Goal: Navigation & Orientation: Find specific page/section

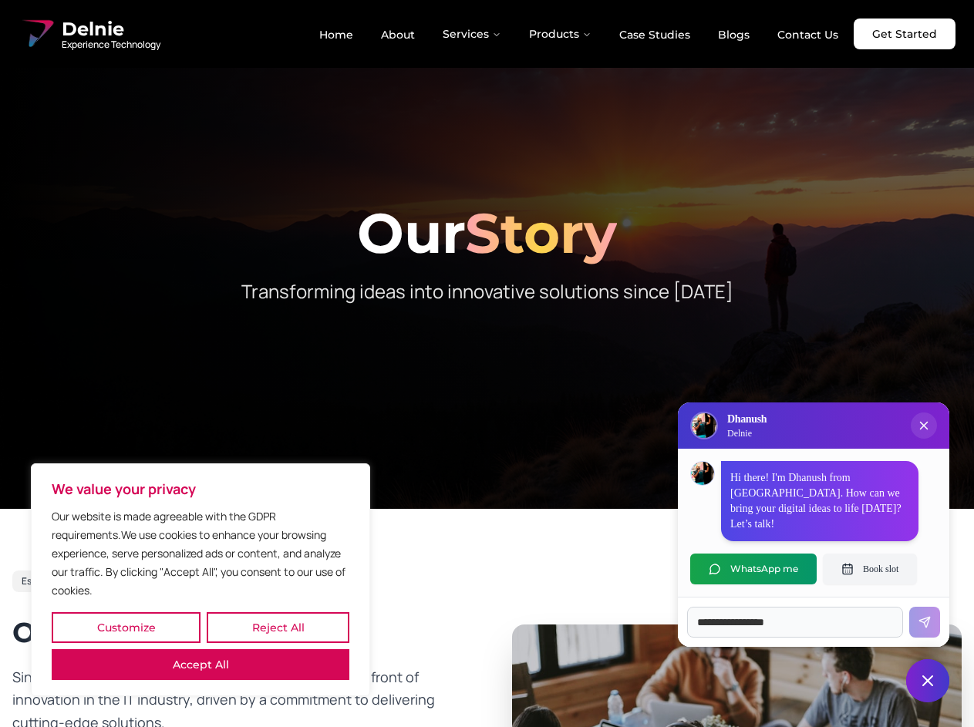
click at [126, 628] on button "Customize" at bounding box center [126, 628] width 149 height 31
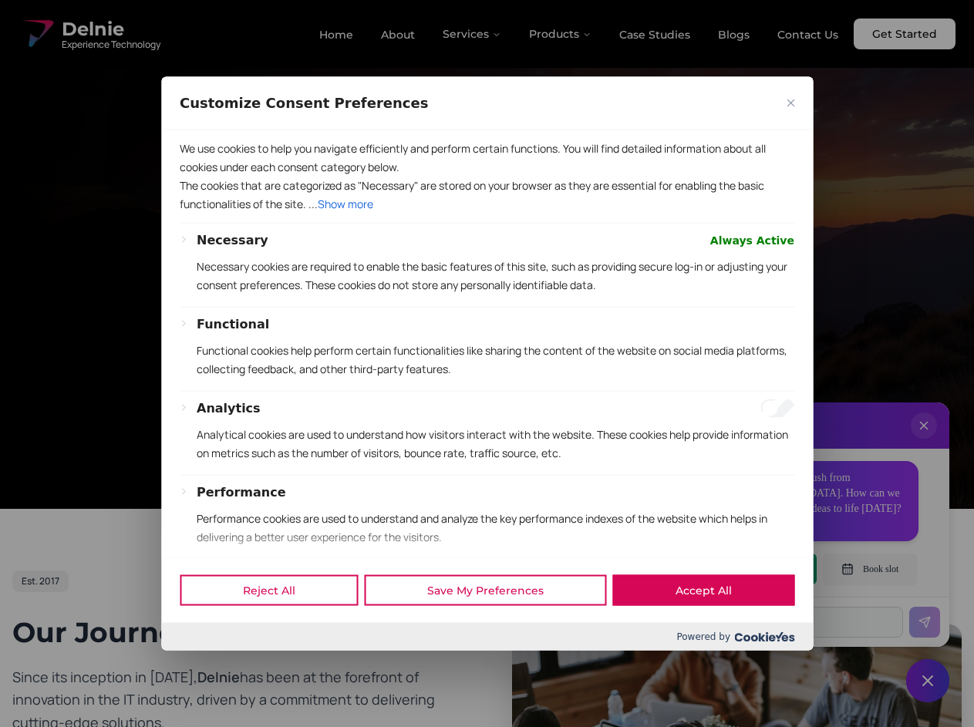
click at [278, 130] on div "Customize Consent Preferences" at bounding box center [487, 102] width 652 height 53
click at [487, 363] on p "Functional cookies help perform certain functionalities like sharing the conten…" at bounding box center [496, 359] width 598 height 37
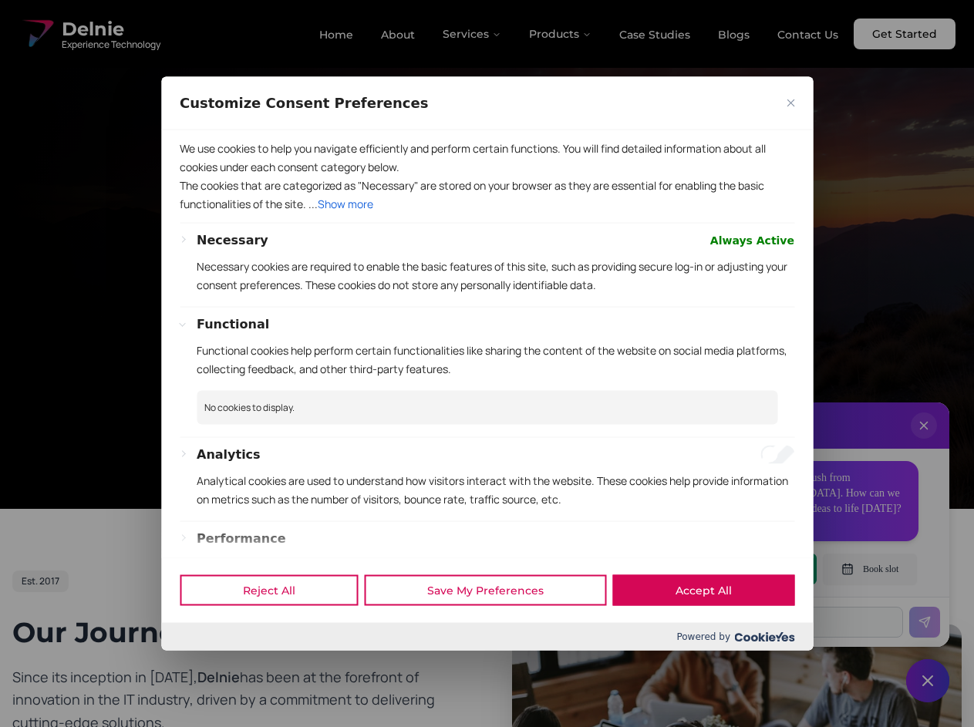
click at [473, 34] on div at bounding box center [487, 363] width 974 height 727
click at [561, 34] on div at bounding box center [487, 363] width 974 height 727
click at [924, 441] on div at bounding box center [487, 363] width 974 height 727
click at [754, 569] on div "Reject All Save My Preferences Accept All" at bounding box center [487, 591] width 652 height 66
click at [870, 569] on div at bounding box center [487, 363] width 974 height 727
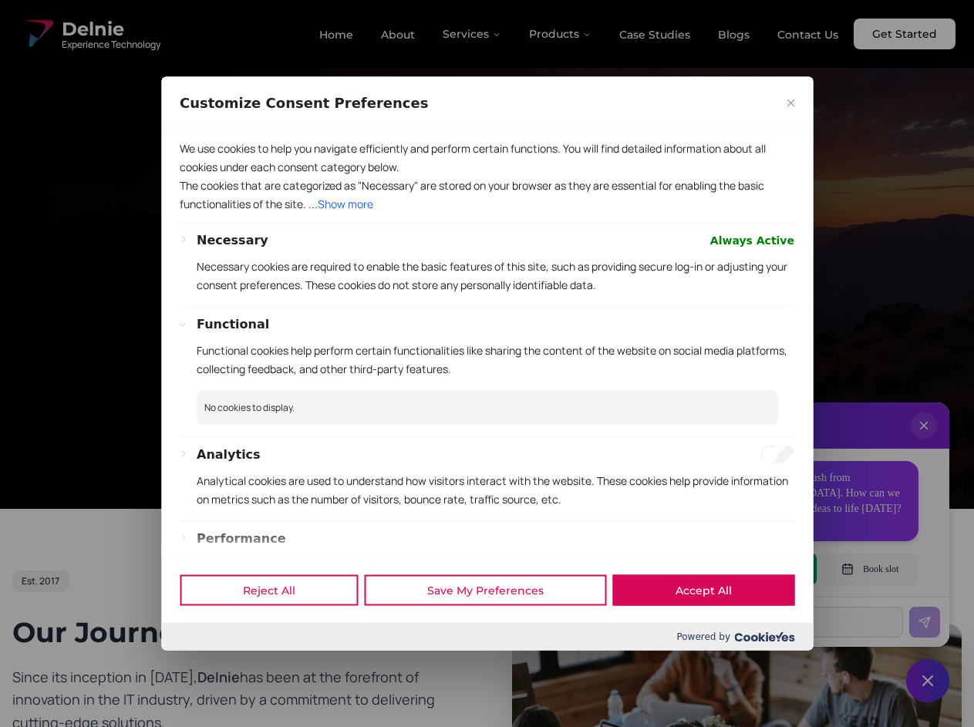
click at [928, 681] on div at bounding box center [487, 363] width 974 height 727
